Goal: Find specific fact: Find specific fact

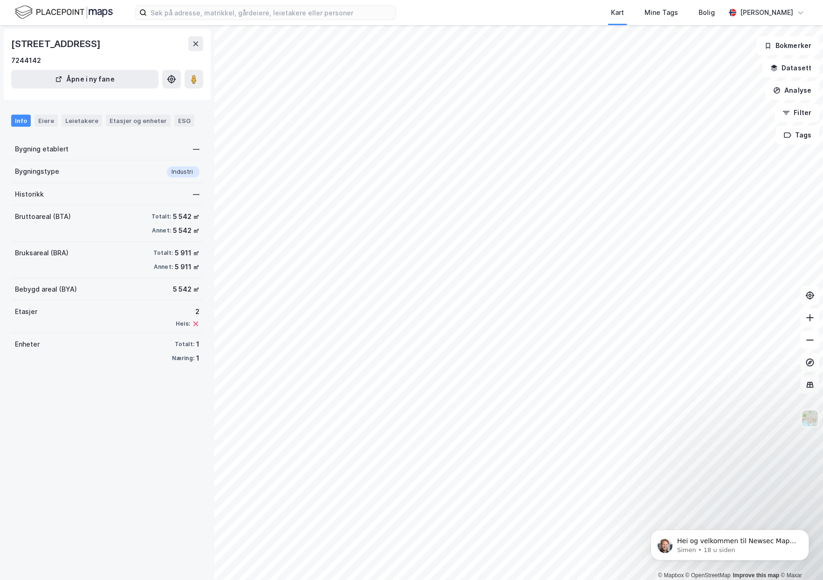
drag, startPoint x: 45, startPoint y: 43, endPoint x: 174, endPoint y: 48, distance: 129.2
click at [103, 48] on div "[STREET_ADDRESS]" at bounding box center [56, 43] width 91 height 15
drag, startPoint x: 12, startPoint y: 42, endPoint x: 114, endPoint y: 46, distance: 102.1
click at [103, 46] on div "[STREET_ADDRESS]" at bounding box center [56, 43] width 91 height 15
copy div "[STREET_ADDRESS]"
